Goal: Task Accomplishment & Management: Complete application form

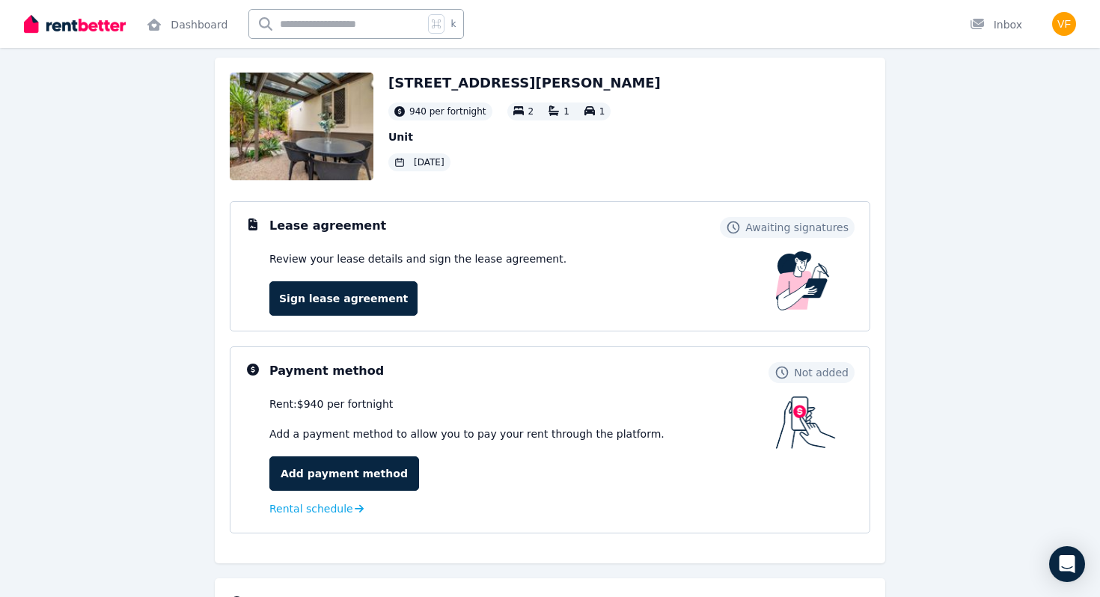
scroll to position [79, 0]
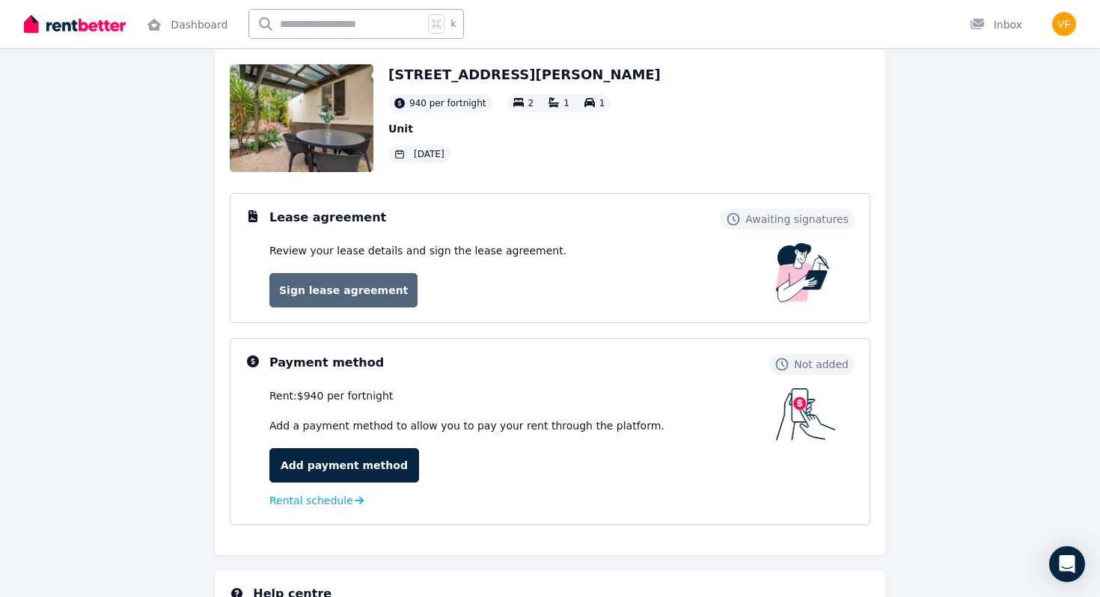
click at [396, 278] on link "Sign lease agreement" at bounding box center [343, 290] width 148 height 34
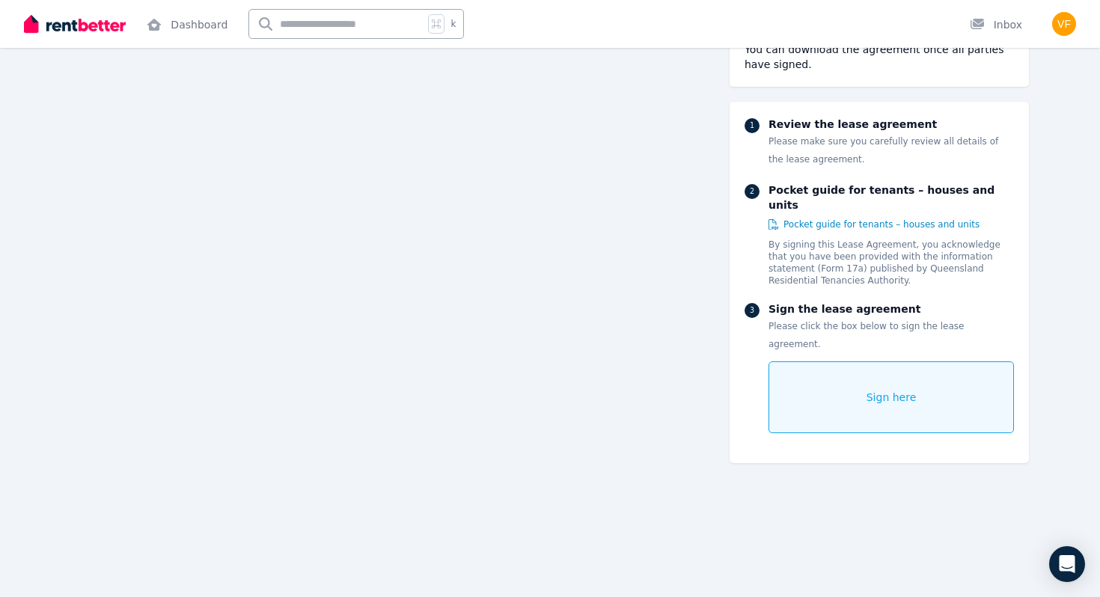
scroll to position [11396, 0]
click at [856, 373] on div "Sign here" at bounding box center [892, 398] width 246 height 72
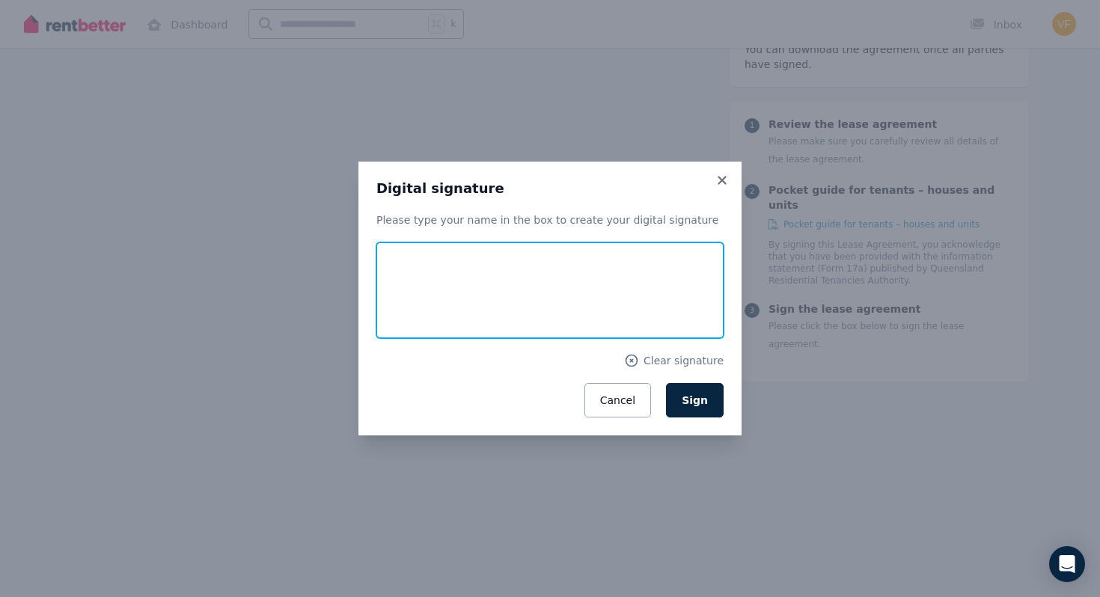
click at [582, 278] on input "text" at bounding box center [549, 291] width 347 height 96
click at [555, 272] on input "text" at bounding box center [549, 291] width 347 height 96
type input "******"
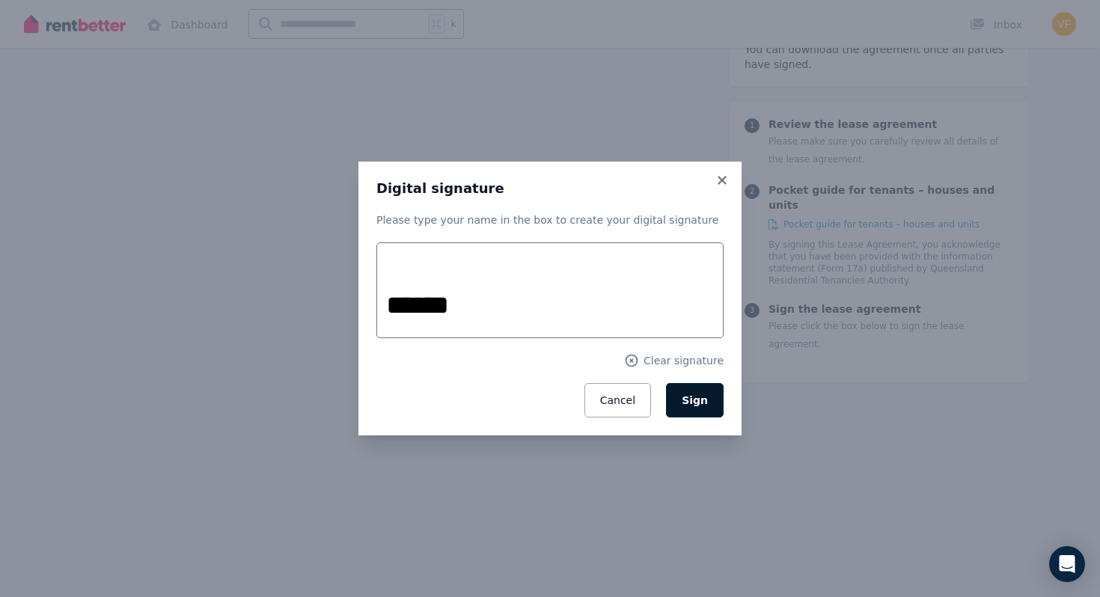
click at [702, 407] on button "Sign" at bounding box center [695, 400] width 58 height 34
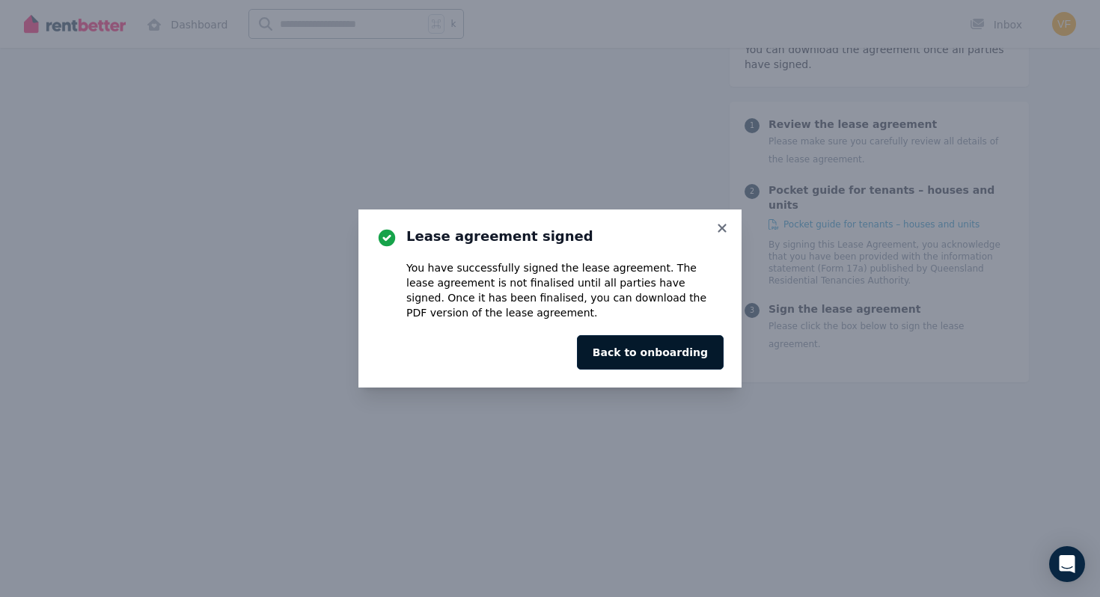
click at [692, 356] on button "Back to onboarding" at bounding box center [650, 352] width 147 height 34
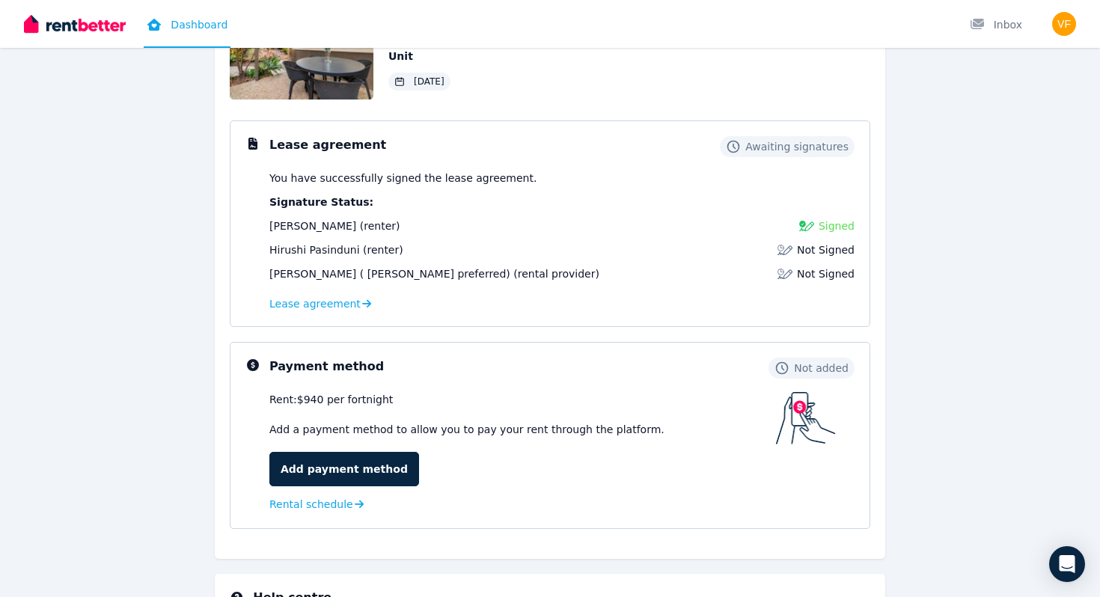
scroll to position [177, 0]
